Goal: Find contact information

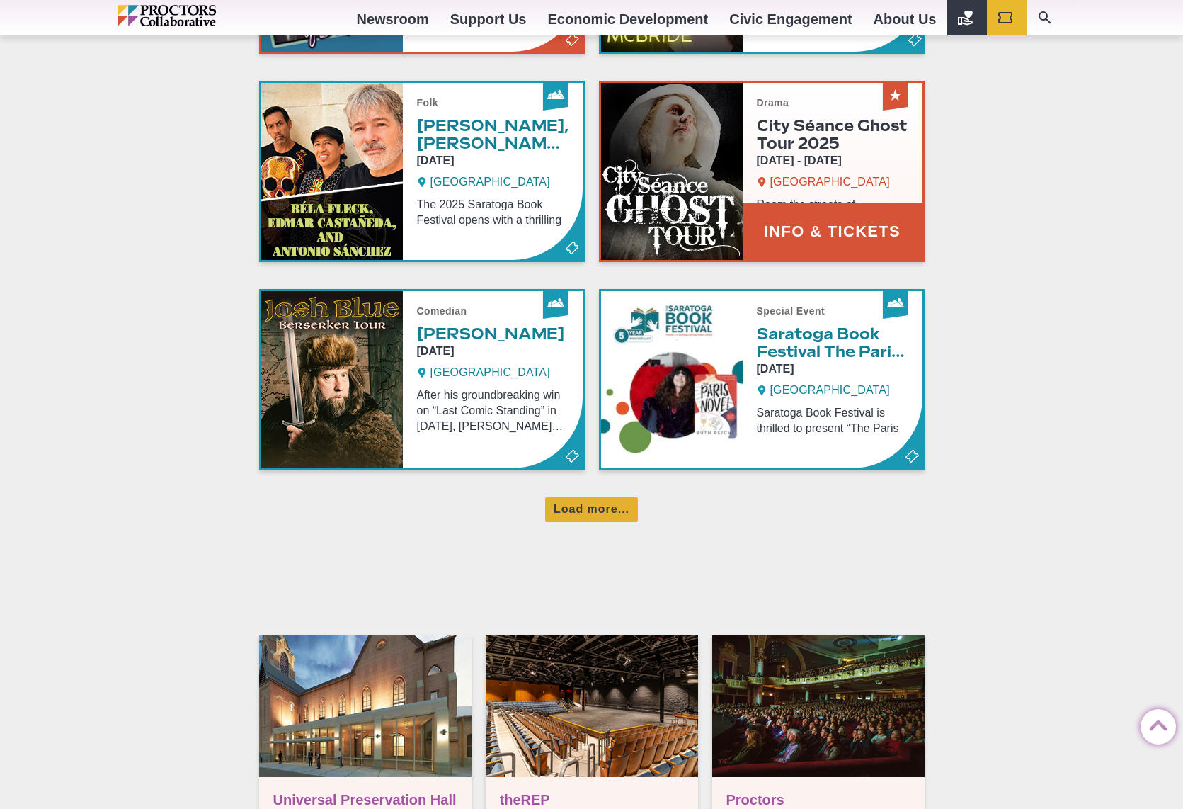
scroll to position [875, 0]
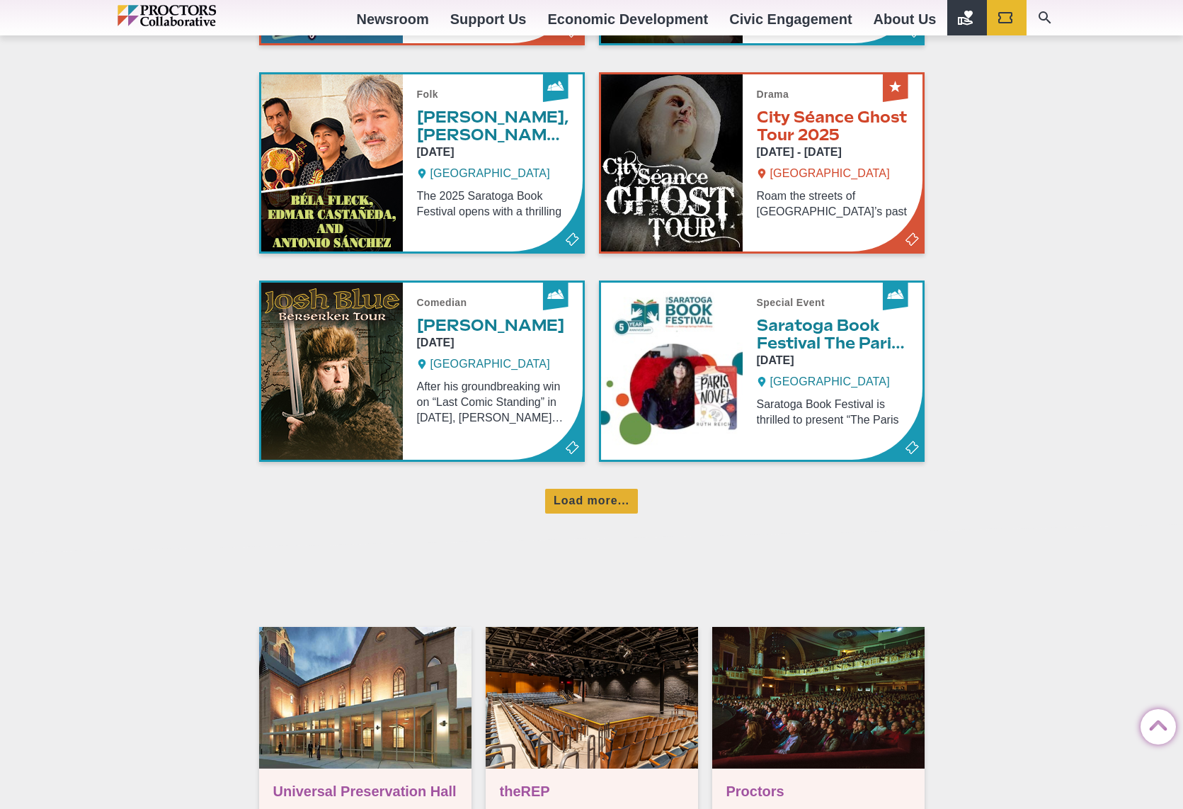
drag, startPoint x: 598, startPoint y: 501, endPoint x: 586, endPoint y: 495, distance: 13.3
click at [596, 500] on div "Load more..." at bounding box center [591, 501] width 93 height 25
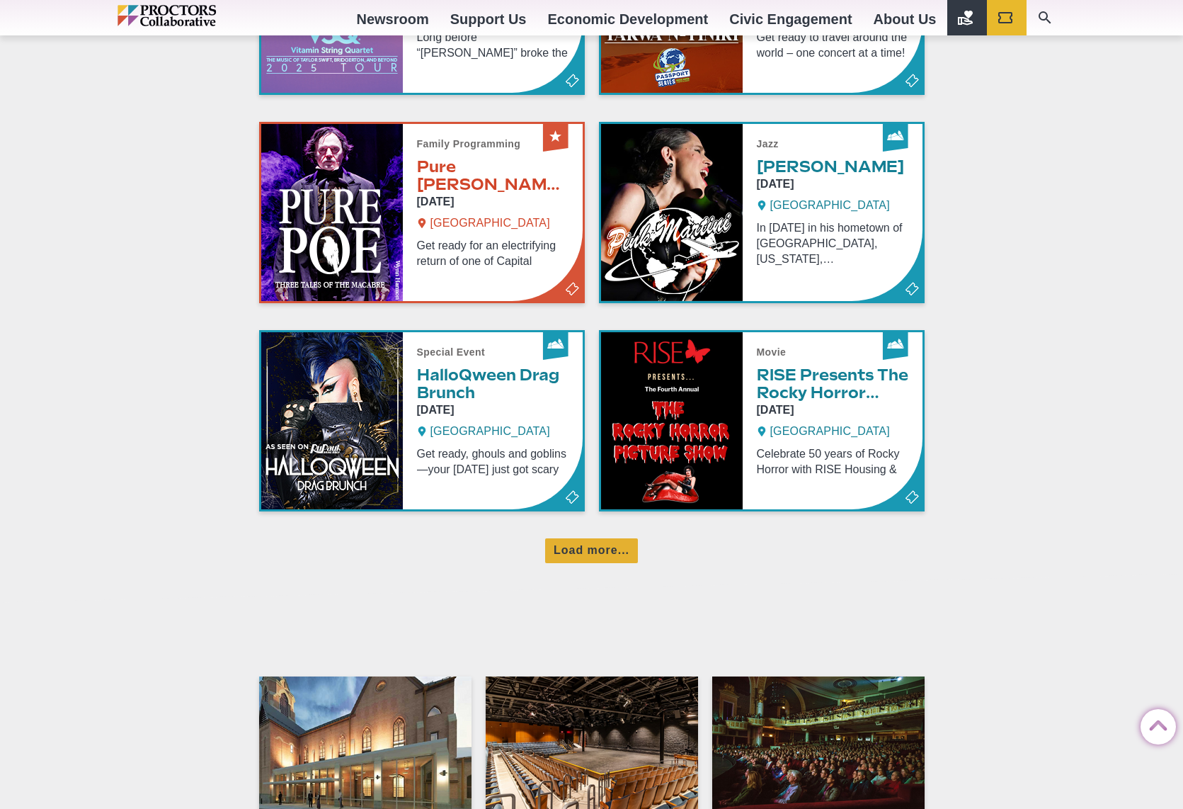
scroll to position [1461, 0]
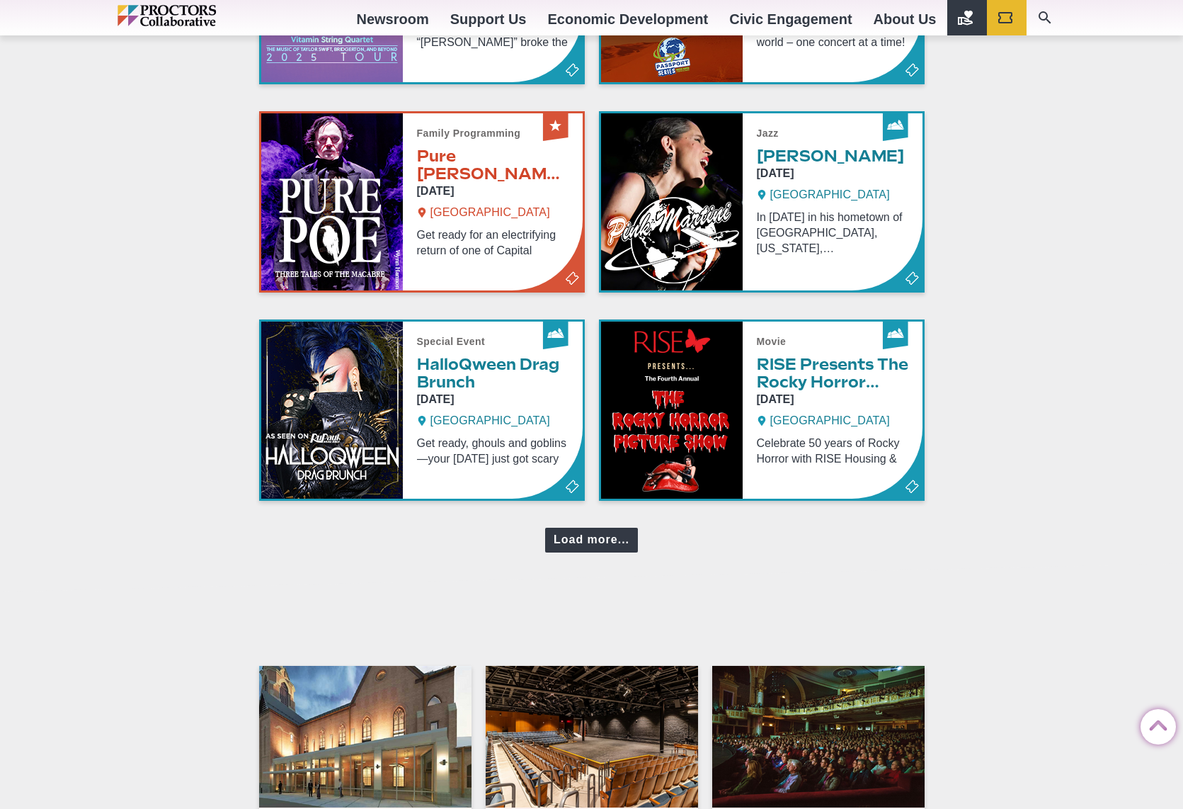
click at [614, 545] on div "Load more..." at bounding box center [591, 540] width 93 height 25
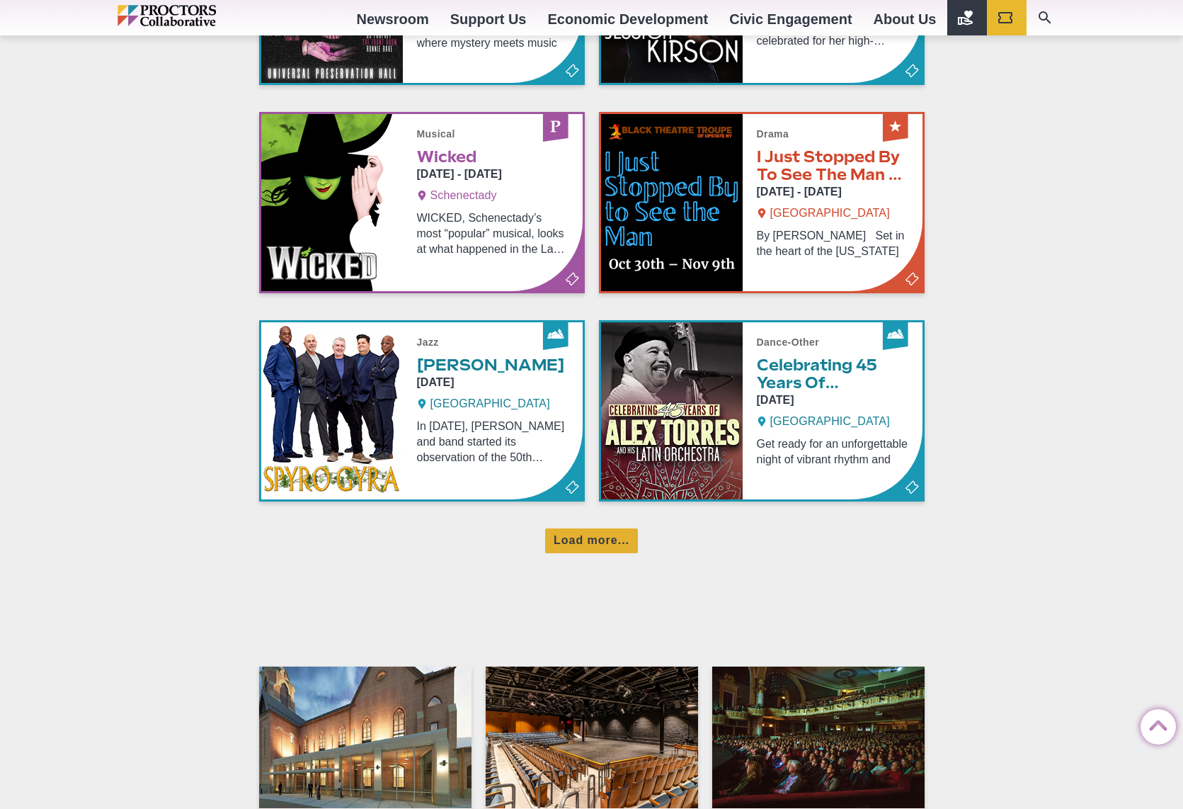
scroll to position [2086, 0]
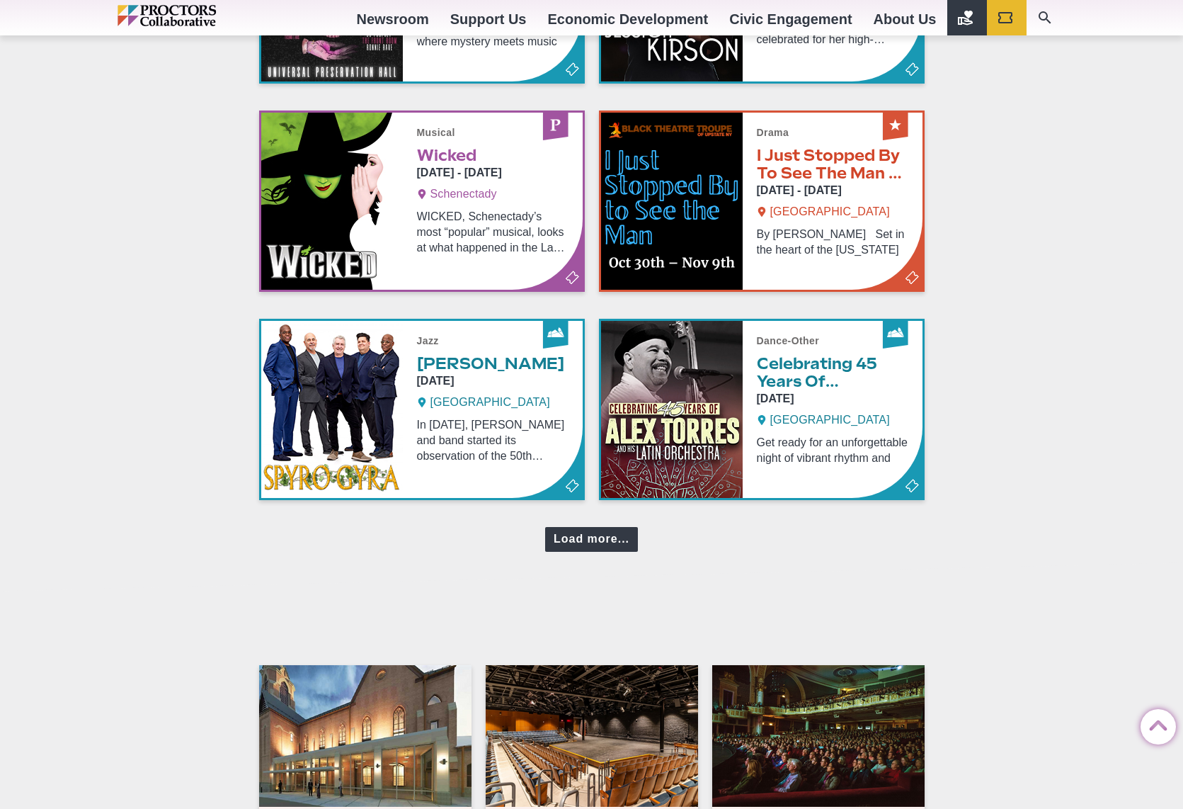
click at [586, 540] on div "Load more..." at bounding box center [591, 539] width 93 height 25
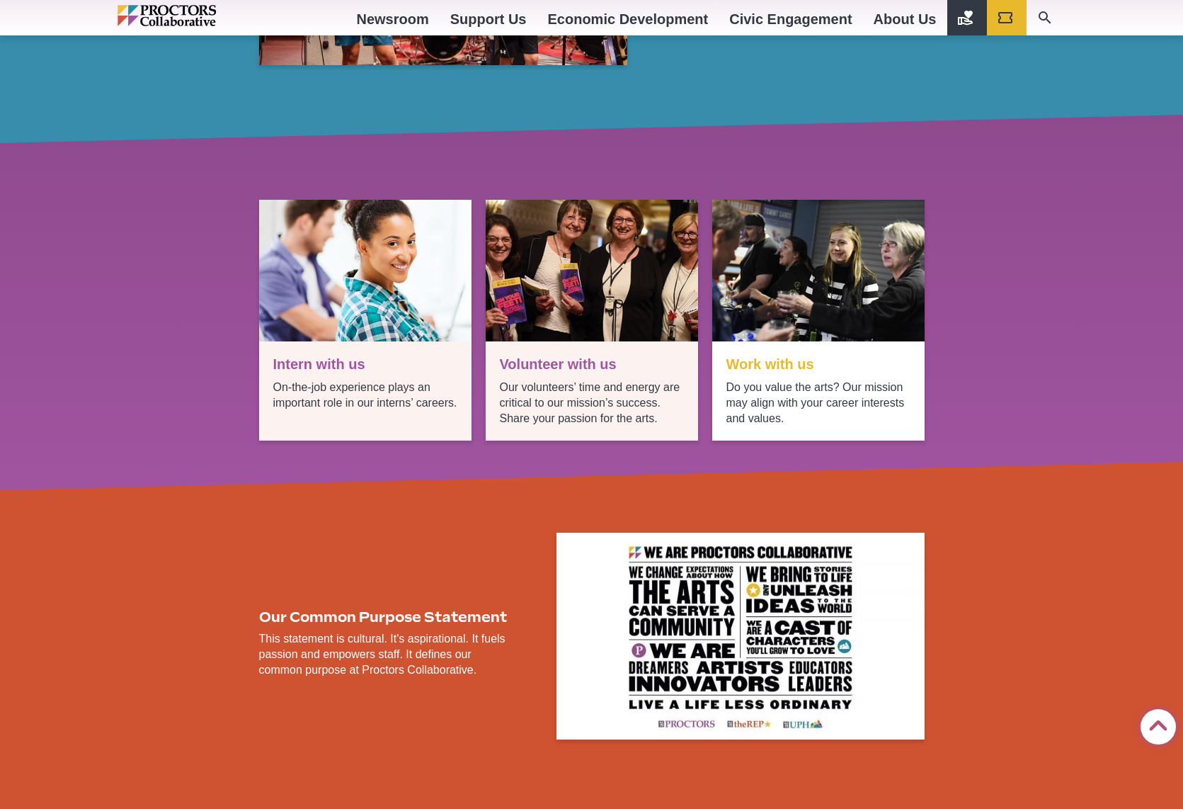
scroll to position [3673, 0]
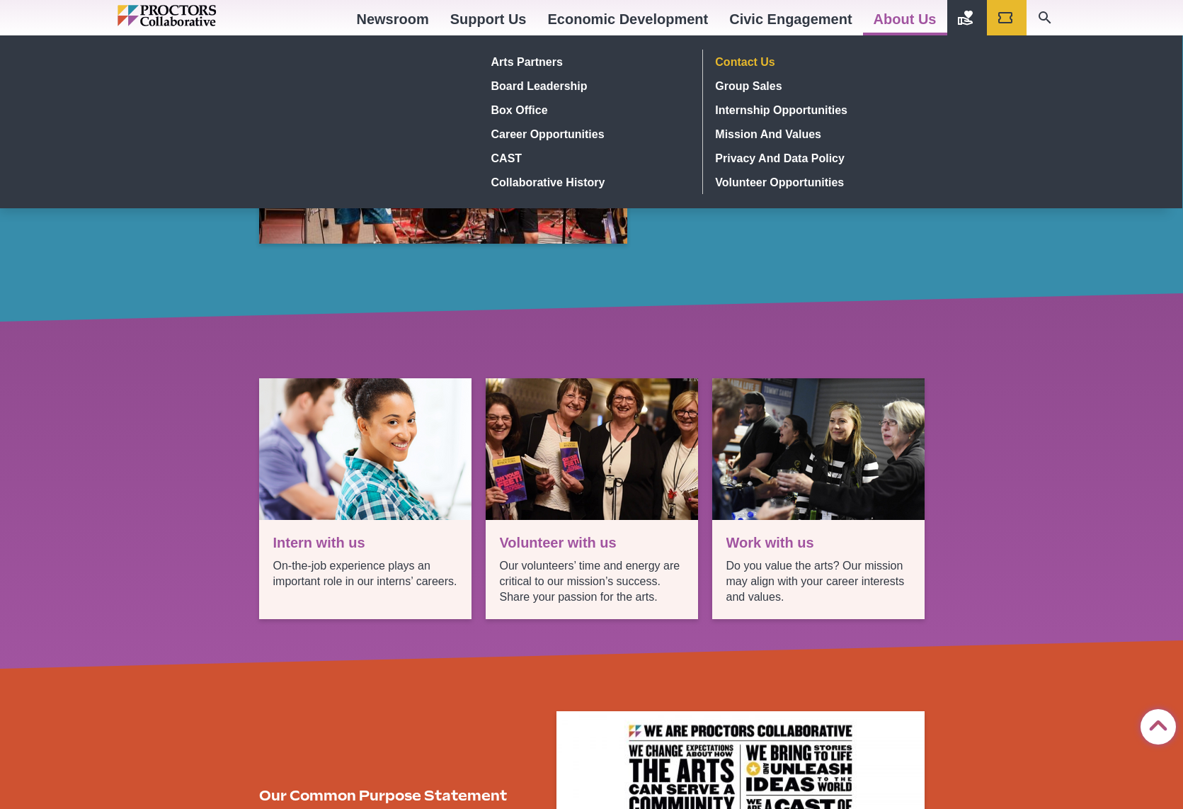
click at [744, 60] on link "Contact Us" at bounding box center [813, 62] width 207 height 24
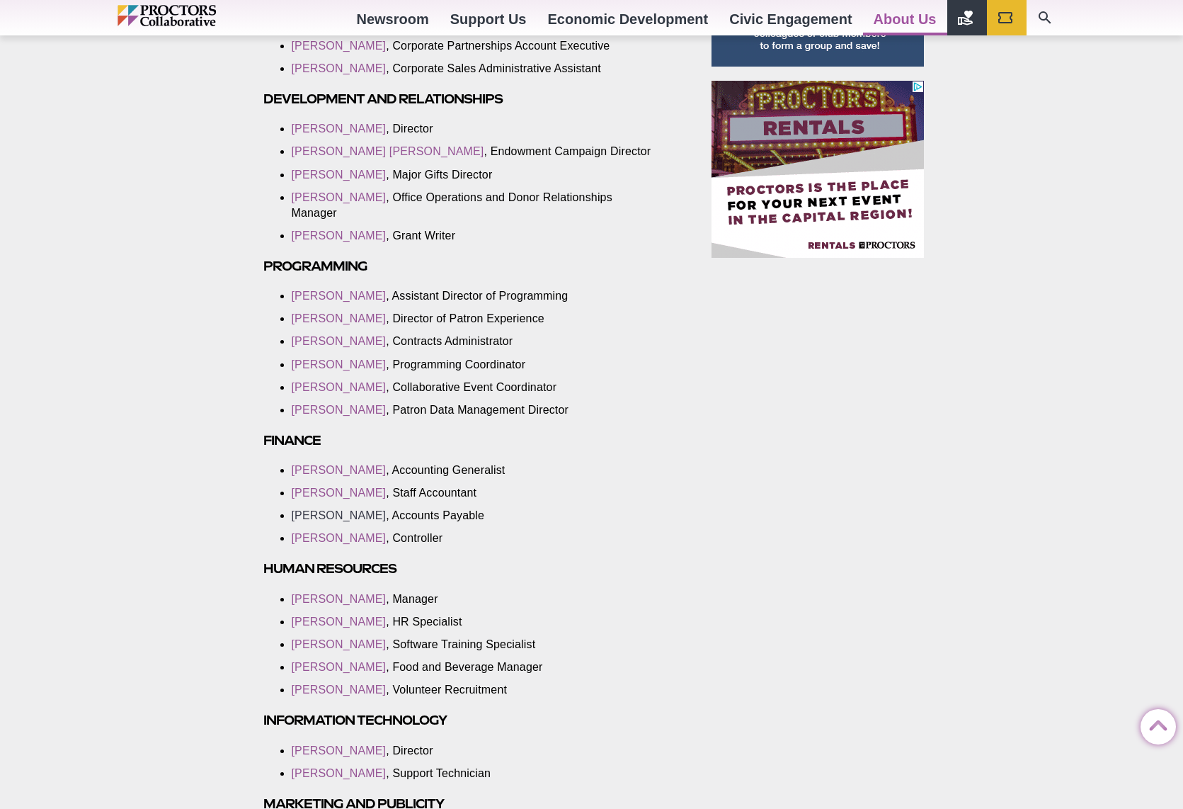
scroll to position [1119, 0]
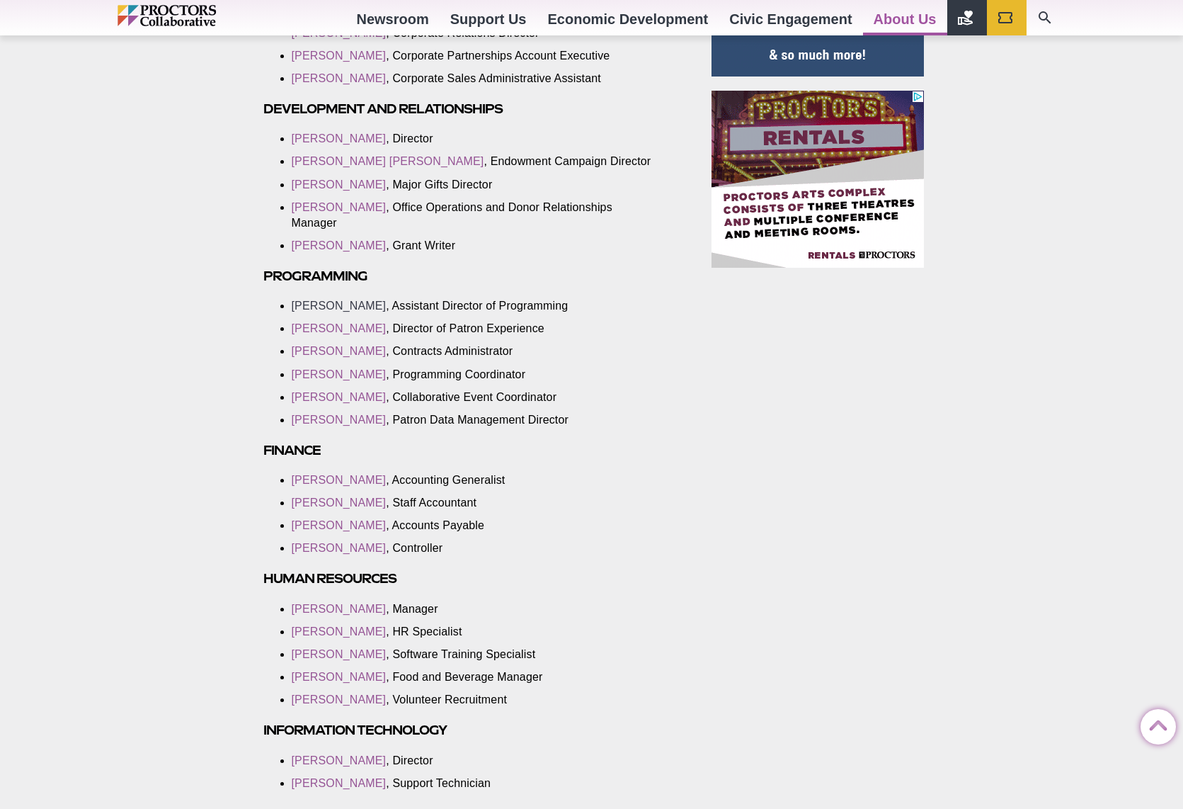
click at [323, 309] on link "[PERSON_NAME]" at bounding box center [339, 306] width 95 height 12
